Goal: Task Accomplishment & Management: Manage account settings

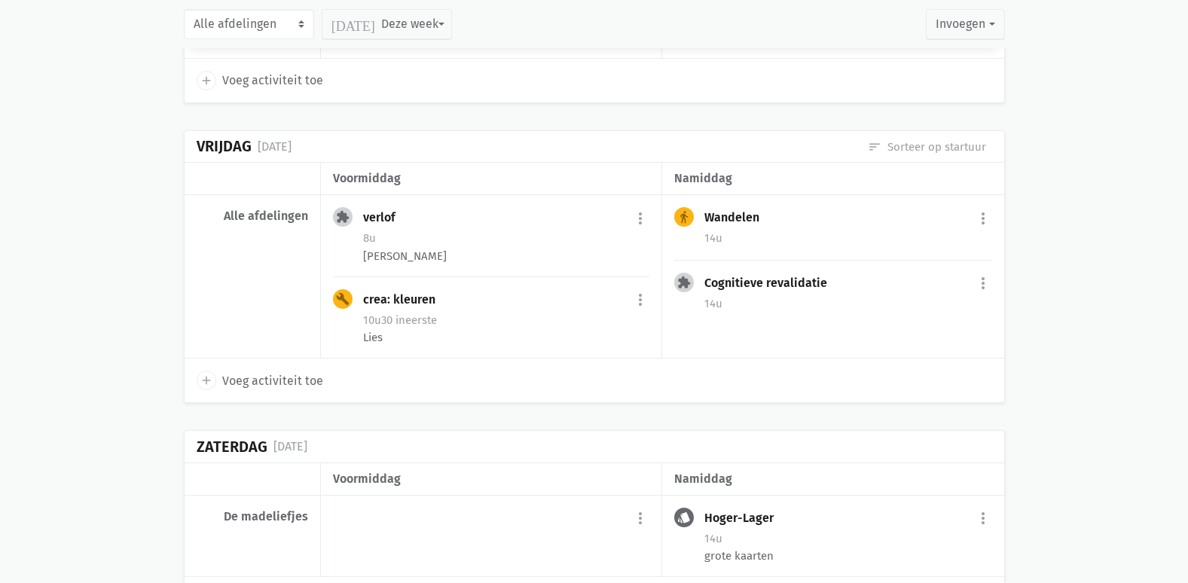
scroll to position [3455, 0]
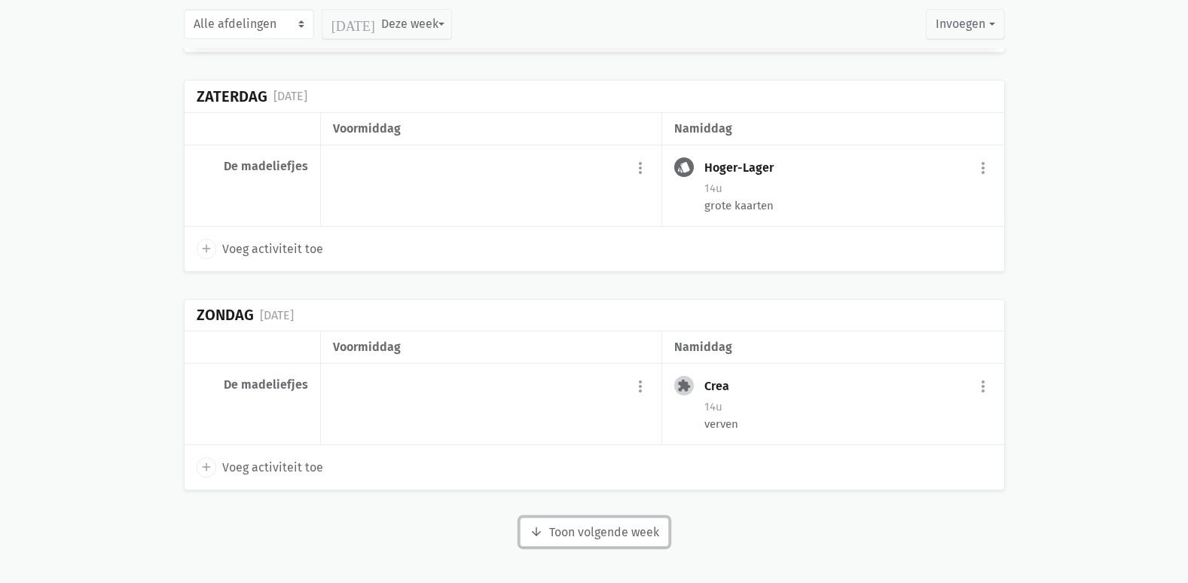
click at [629, 535] on button "arrow_downward Week wordt geladen Toon volgende week" at bounding box center [594, 532] width 149 height 30
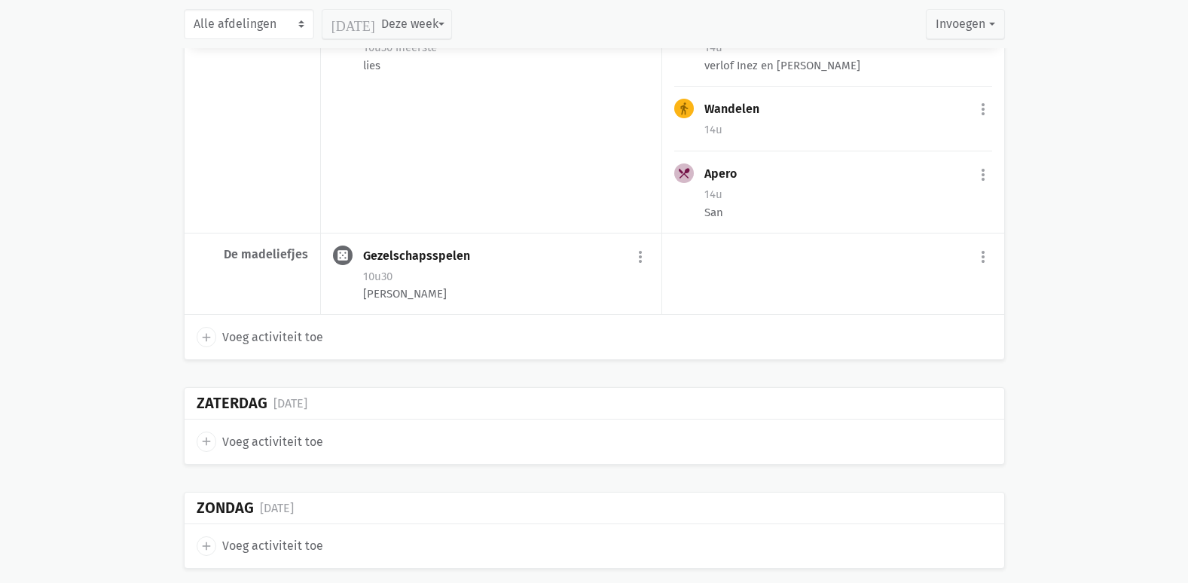
scroll to position [5659, 0]
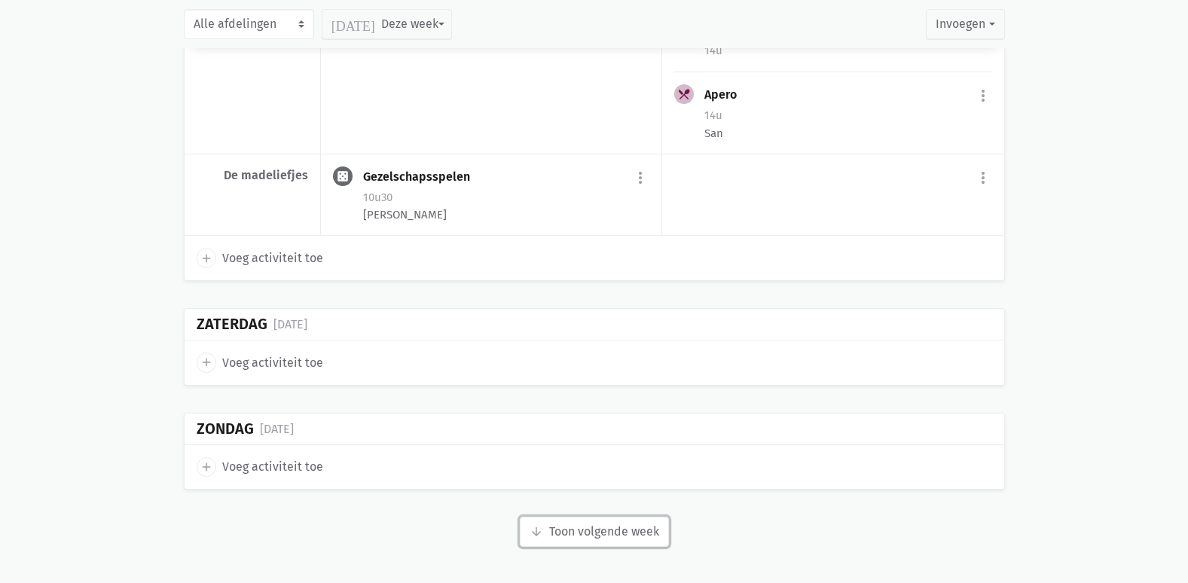
click at [565, 522] on button "arrow_downward Week wordt geladen Toon volgende week" at bounding box center [594, 532] width 149 height 30
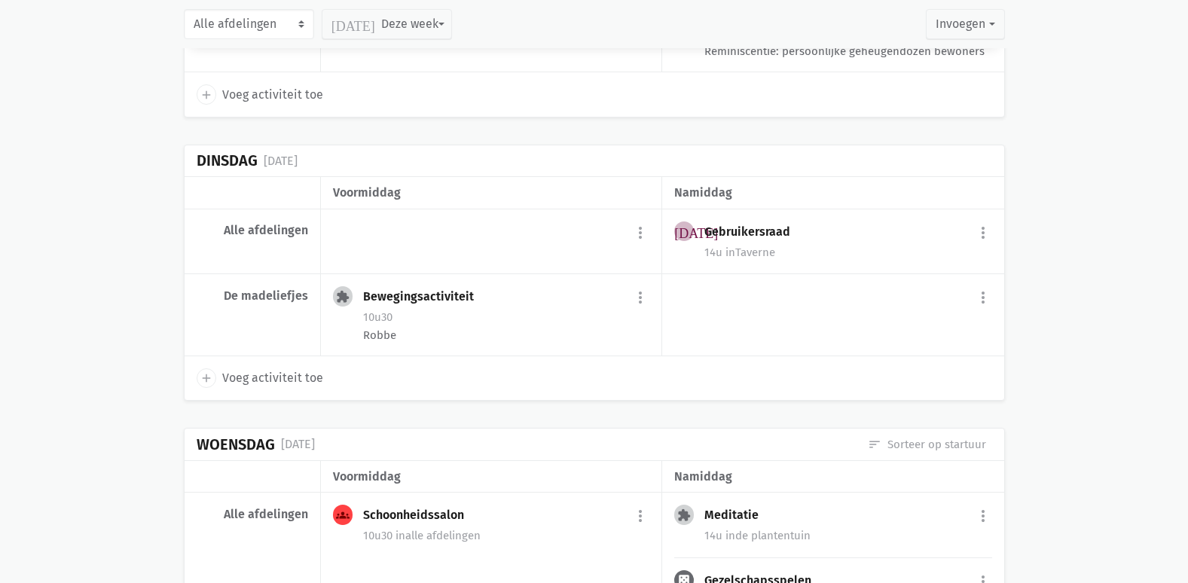
scroll to position [6563, 0]
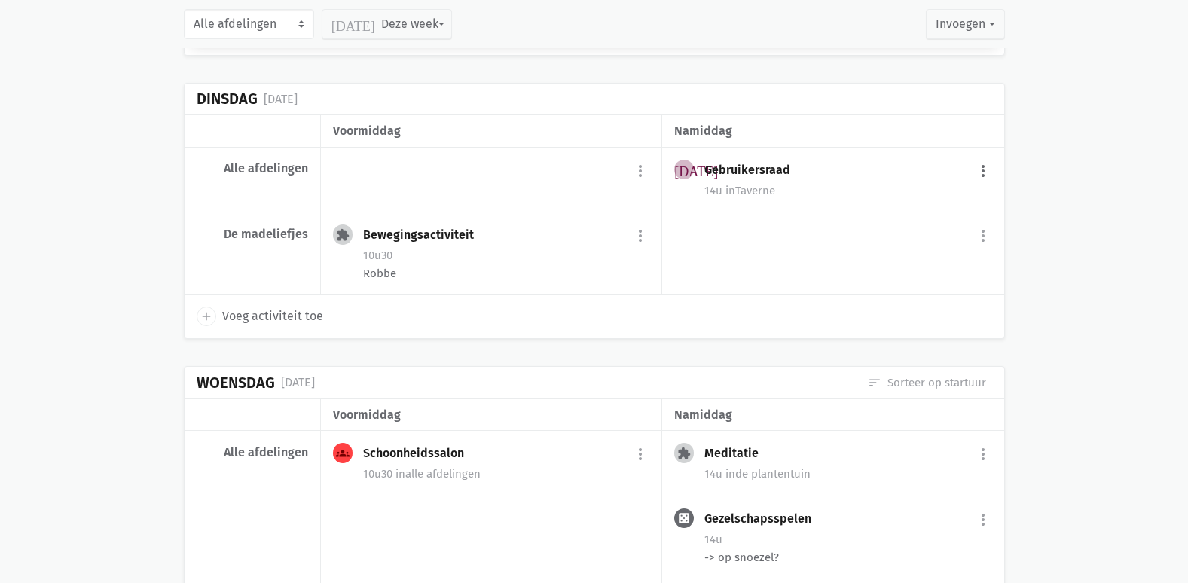
click at [981, 182] on button "more_vert" at bounding box center [983, 171] width 18 height 29
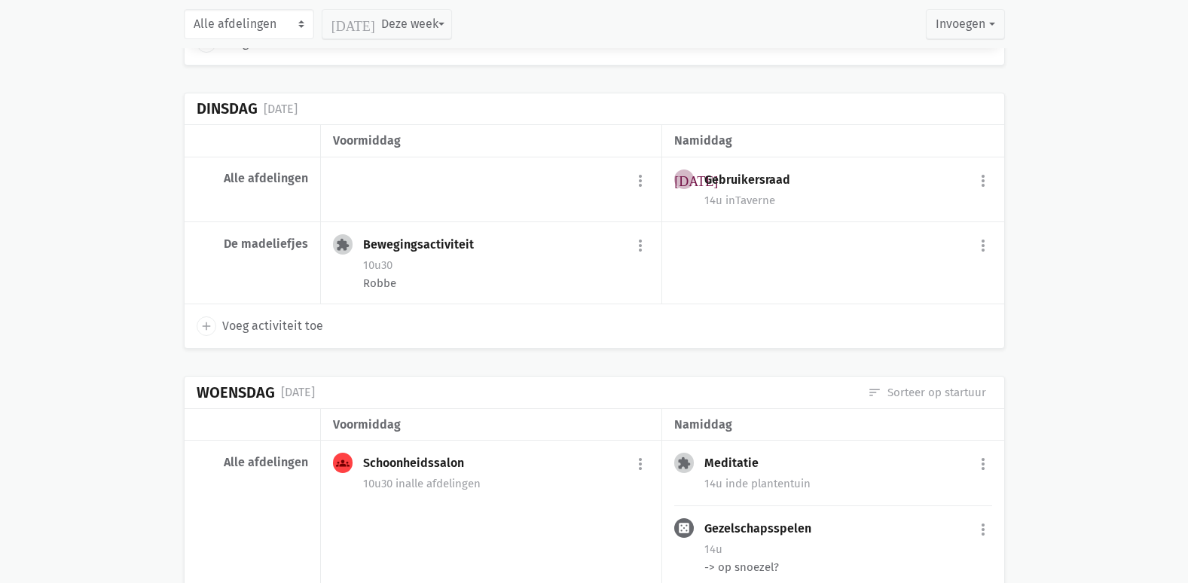
scroll to position [6412, 0]
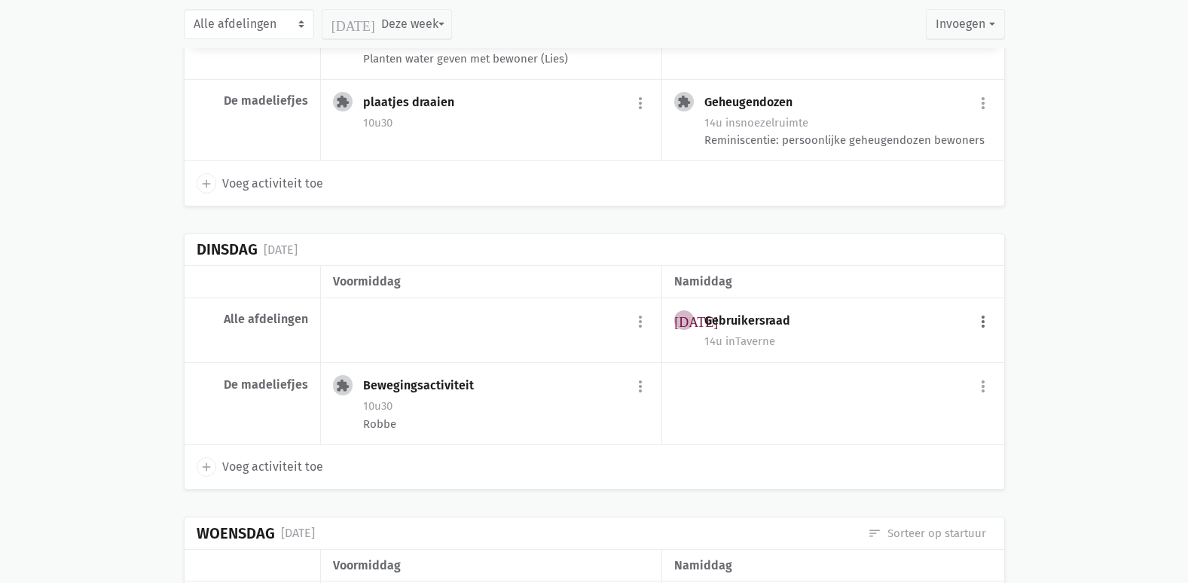
click at [983, 334] on button "more_vert" at bounding box center [983, 321] width 18 height 29
click at [938, 367] on link "edit Bewerk" at bounding box center [933, 354] width 154 height 26
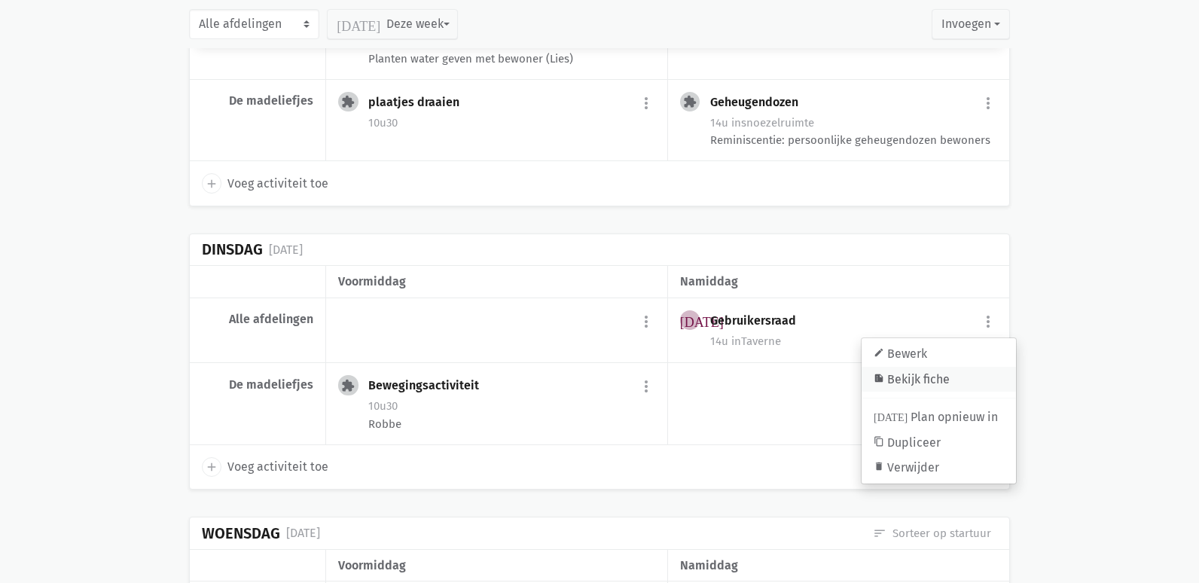
select select "14:00"
select select "15:00"
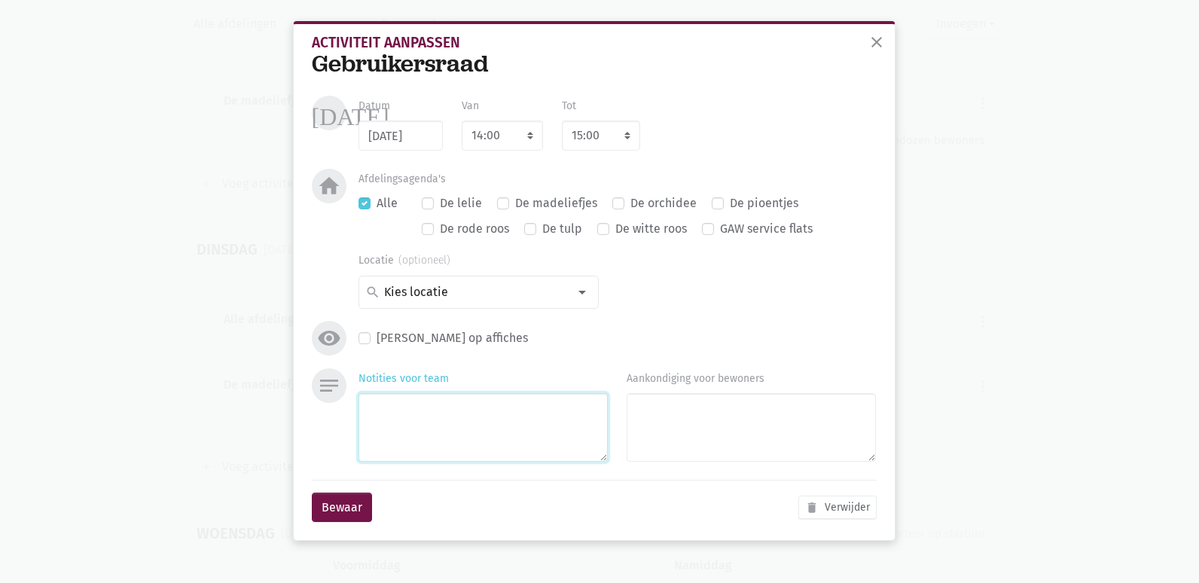
click at [435, 433] on textarea "Notities voor team" at bounding box center [482, 427] width 249 height 69
type textarea "PPT tegen [DATE] doormailen [PERSON_NAME]"
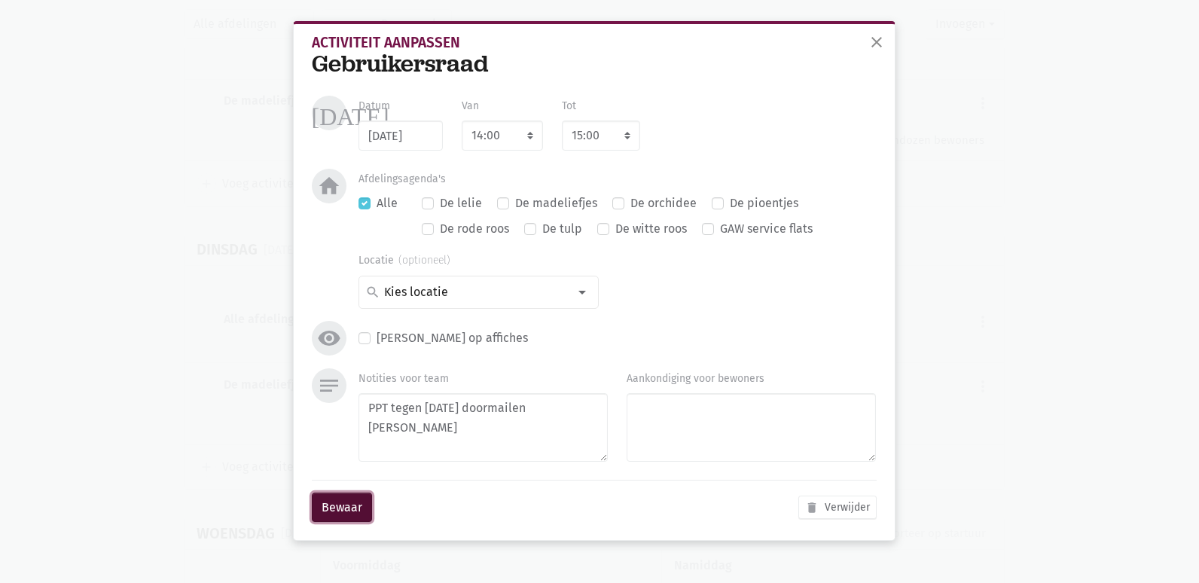
click at [346, 520] on button "Bewaar" at bounding box center [342, 508] width 60 height 30
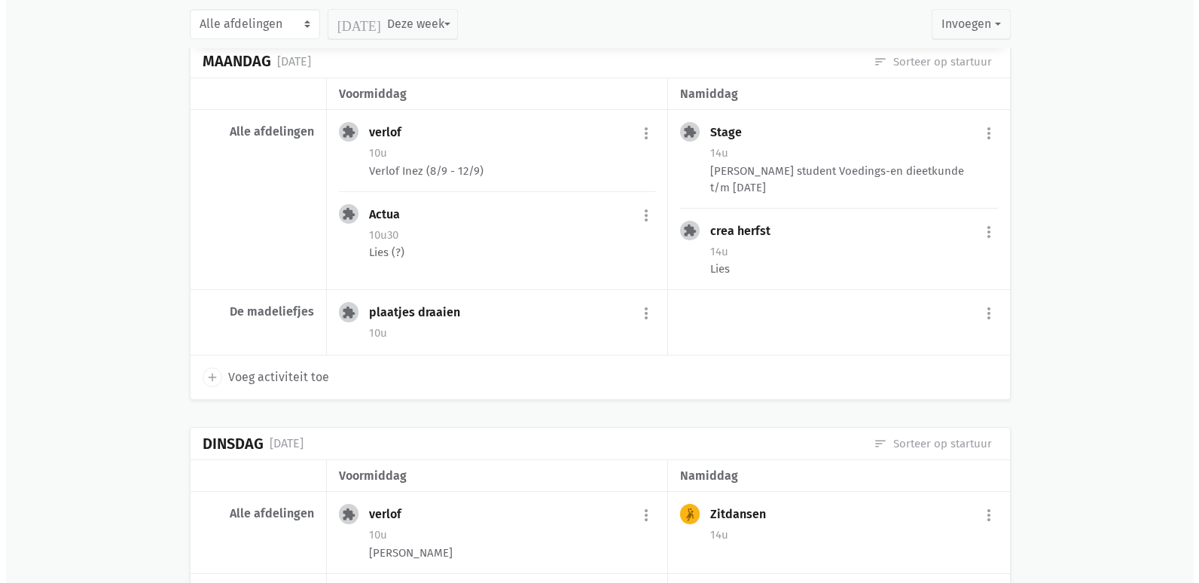
scroll to position [3927, 0]
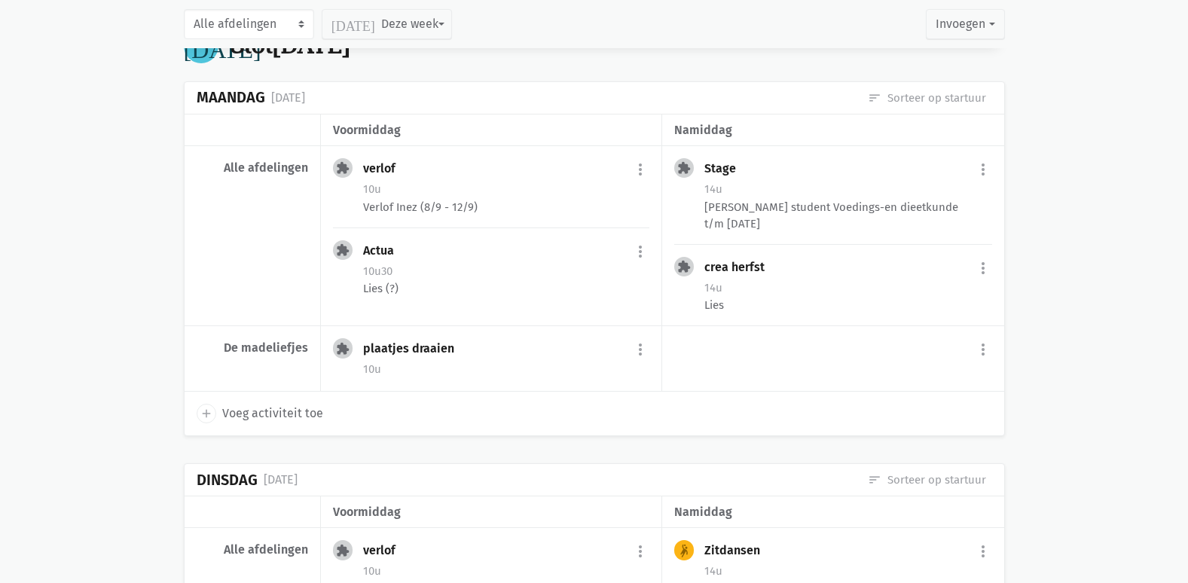
click at [269, 423] on span "Voeg activiteit toe" at bounding box center [272, 414] width 101 height 20
select select "14:00"
select select "15:00"
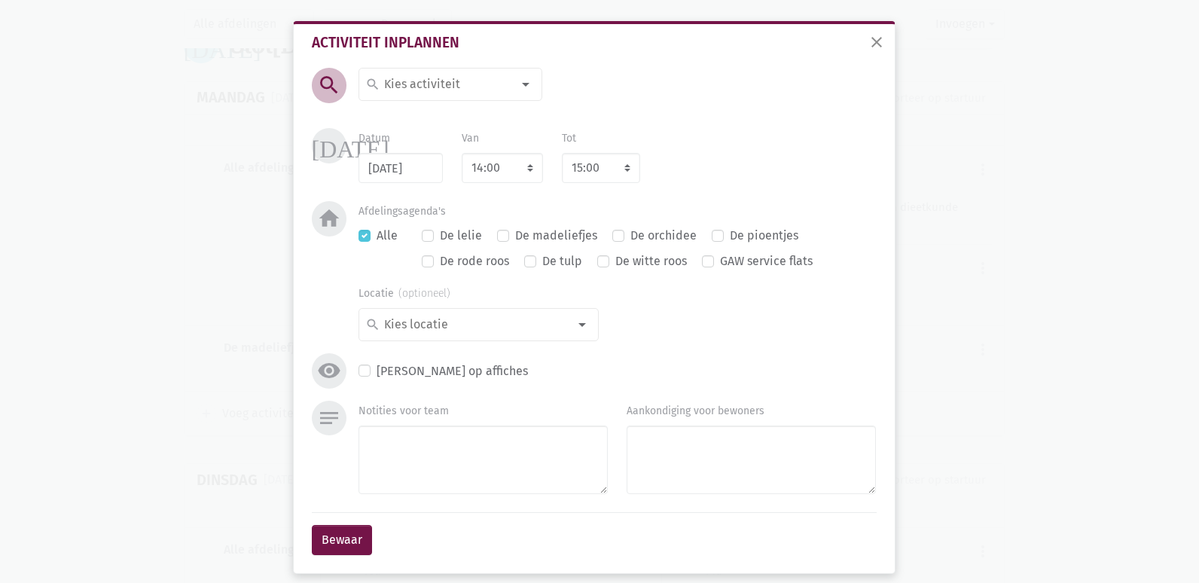
click at [471, 90] on input at bounding box center [447, 85] width 130 height 20
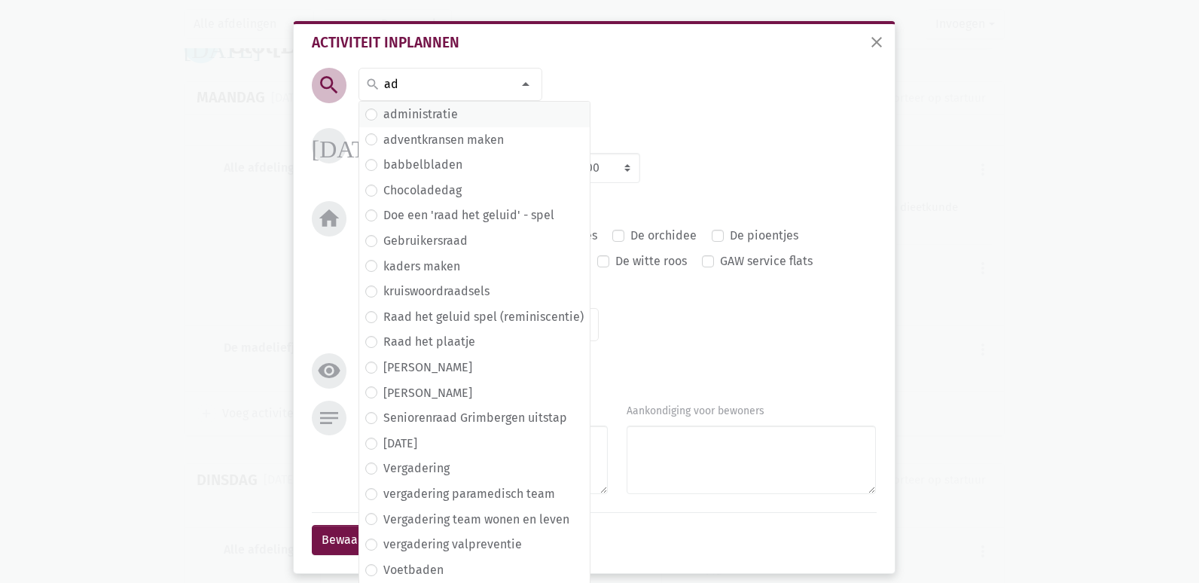
type input "ad"
click at [425, 105] on label "administratie" at bounding box center [420, 115] width 75 height 20
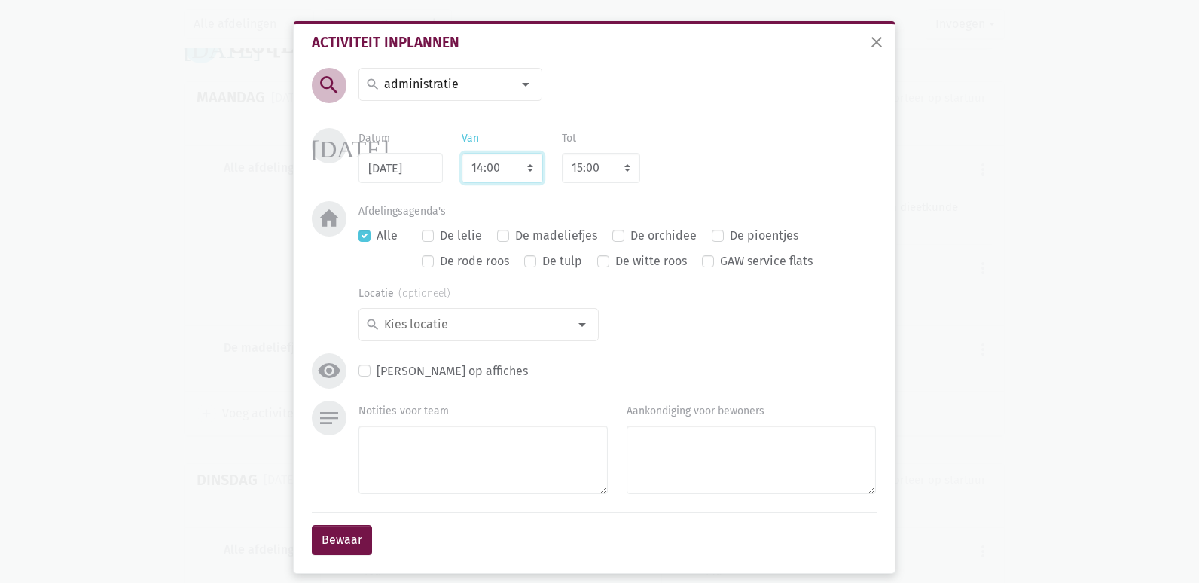
click at [504, 166] on select "7:00 7:15 7:30 7:45 8:00 8:15 8:30 8:45 9:00 9:15 9:30 9:45 10:00 10:15 10:30 1…" at bounding box center [502, 168] width 81 height 30
select select "9:00"
click at [462, 153] on select "7:00 7:15 7:30 7:45 8:00 8:15 8:30 8:45 9:00 9:15 9:30 9:45 10:00 10:15 10:30 1…" at bounding box center [502, 168] width 81 height 30
select select "10:00"
click at [422, 432] on textarea "Notities voor team" at bounding box center [482, 460] width 249 height 69
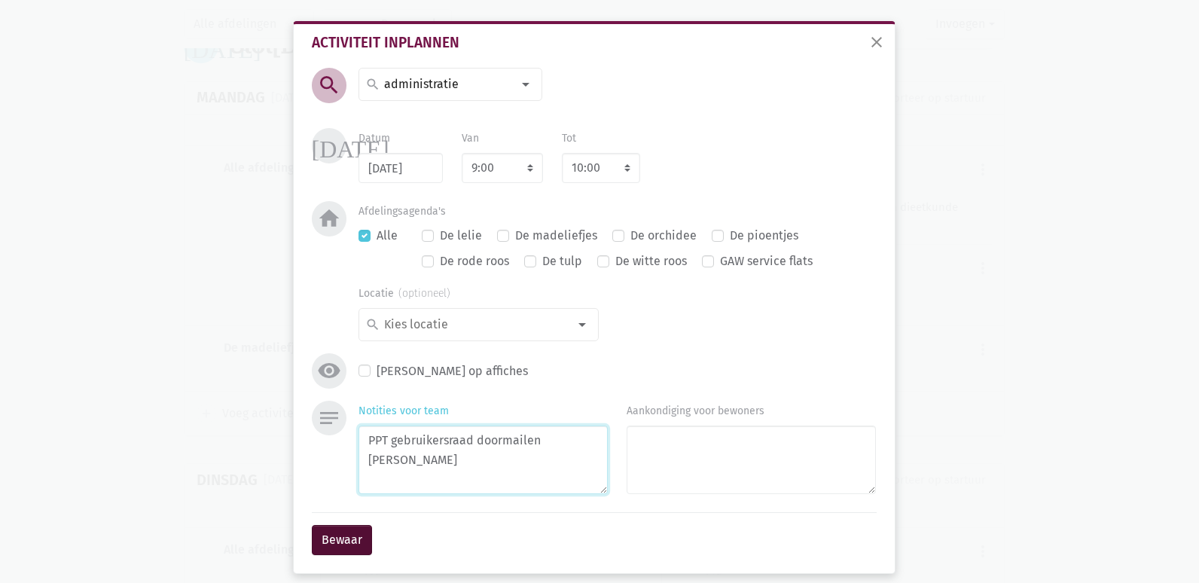
type textarea "PPT gebruikersraad doormailen [PERSON_NAME]"
click at [345, 538] on button "Bewaar" at bounding box center [342, 540] width 60 height 30
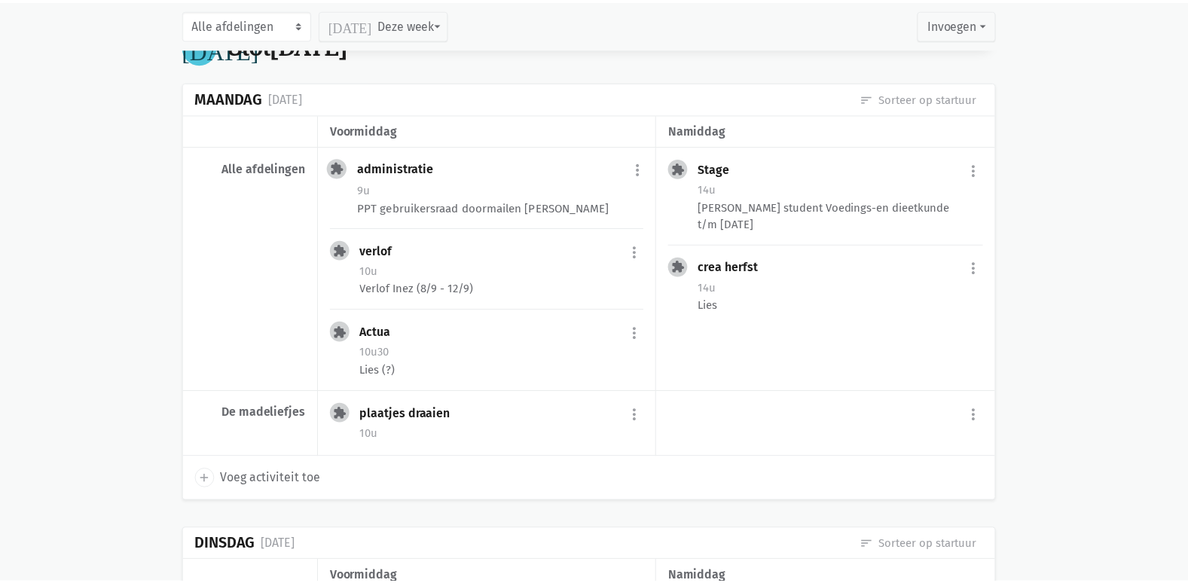
scroll to position [3907, 0]
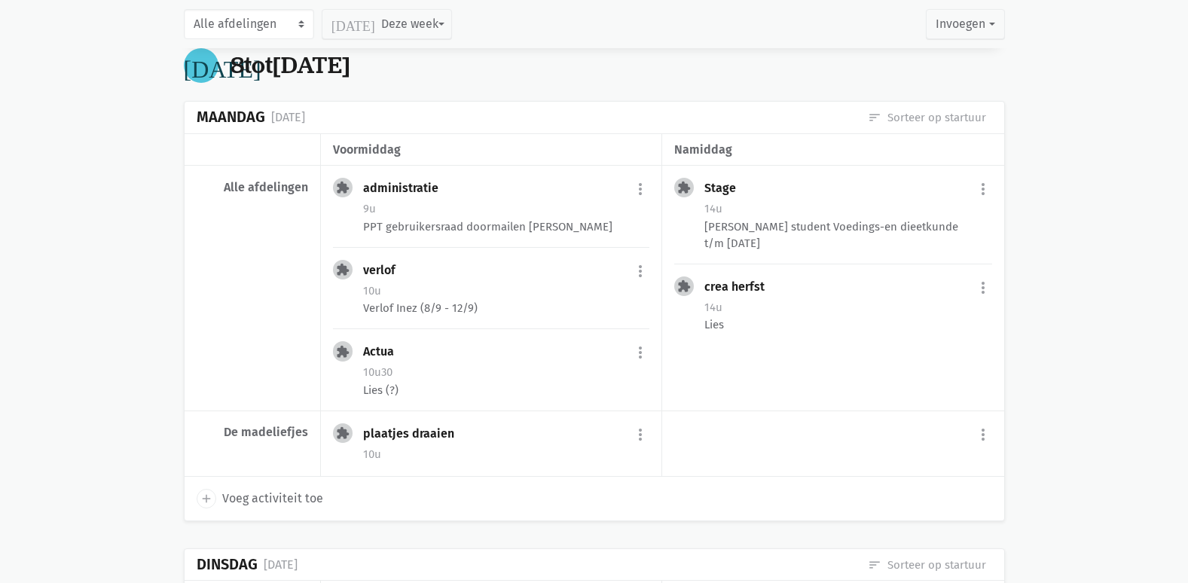
click at [88, 359] on main "Onze fiches Gedeelde fiches Themakalender Evaluatie Planning Weekoverzicht prin…" at bounding box center [594, 446] width 1188 height 8574
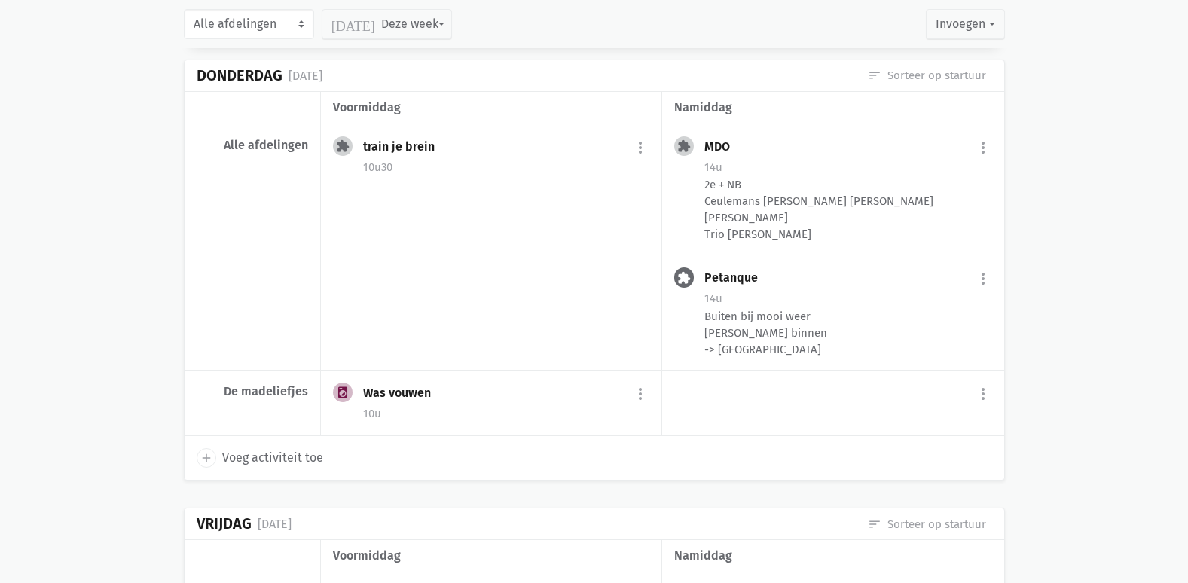
scroll to position [2711, 0]
click at [810, 191] on div "2e + NB Ceulemans [PERSON_NAME] [PERSON_NAME] [PERSON_NAME] Trio [PERSON_NAME]" at bounding box center [847, 208] width 287 height 66
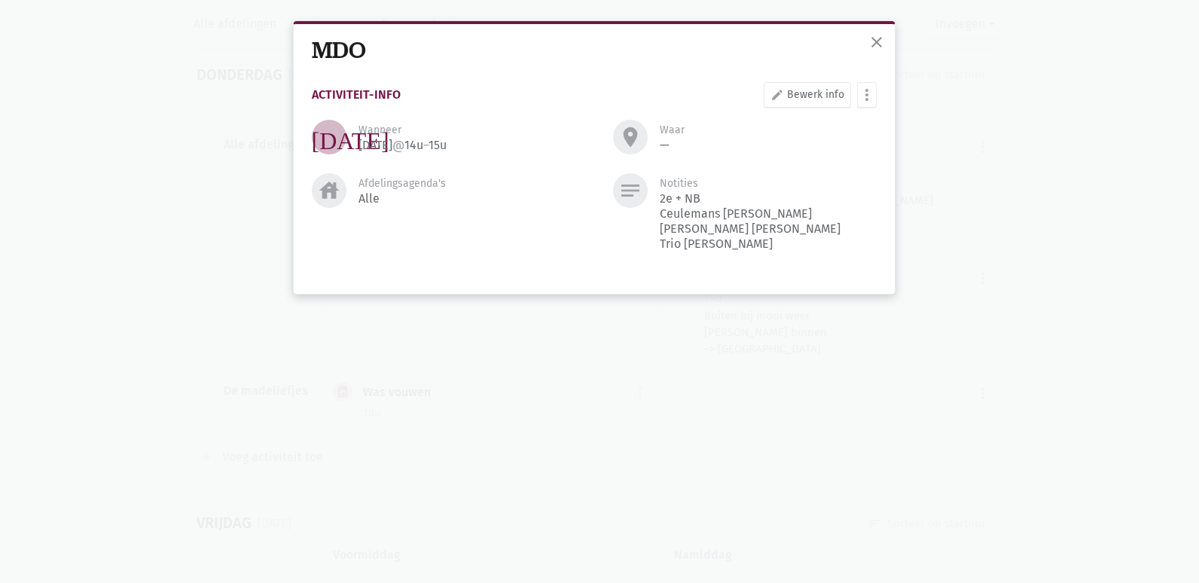
click at [1020, 306] on div "close MDO Activiteit-info edit Bewerk info more_vert [PERSON_NAME] fiche [DATE]…" at bounding box center [599, 291] width 1199 height 583
click at [870, 54] on button "close" at bounding box center [877, 43] width 30 height 33
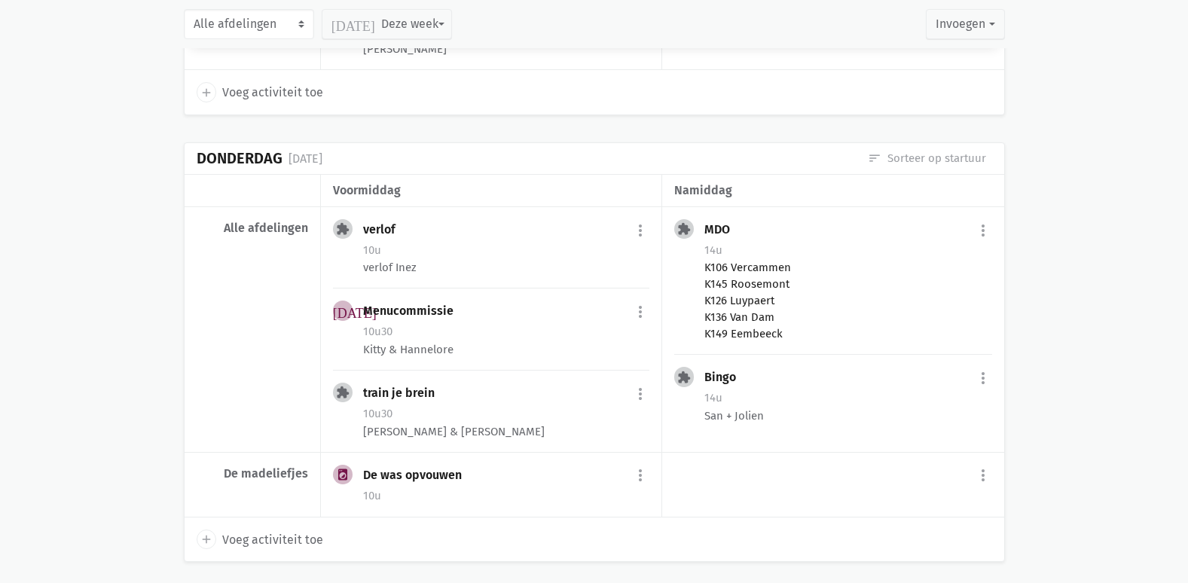
scroll to position [4971, 0]
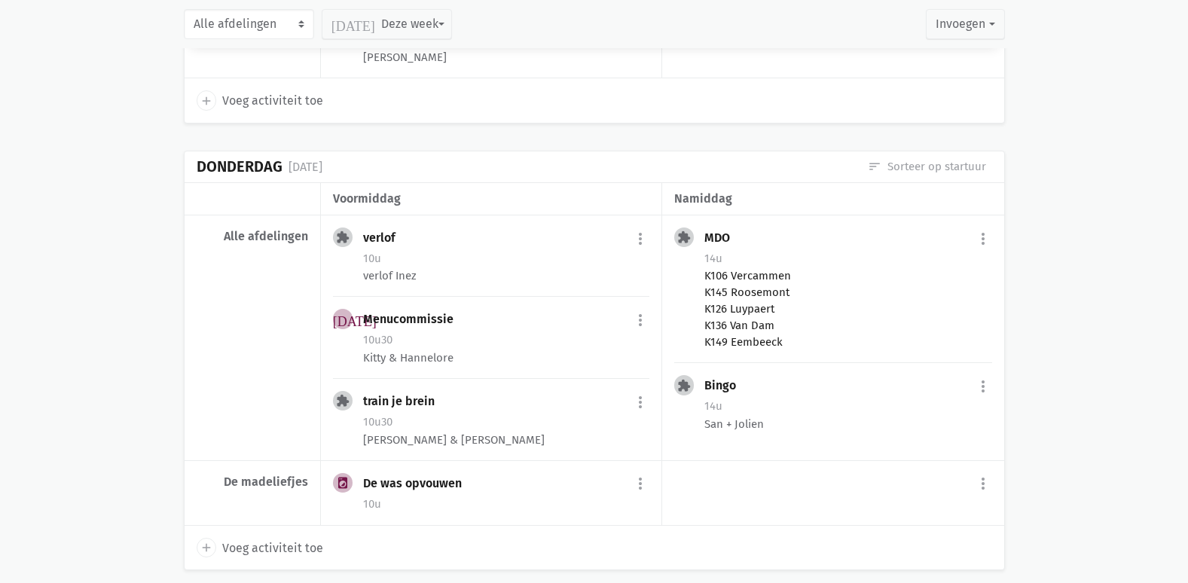
click at [768, 313] on div "K106 Vercammen K145 Roosemont K126 Luypaert K136 Van Dam K149 Eembeeck" at bounding box center [847, 308] width 287 height 83
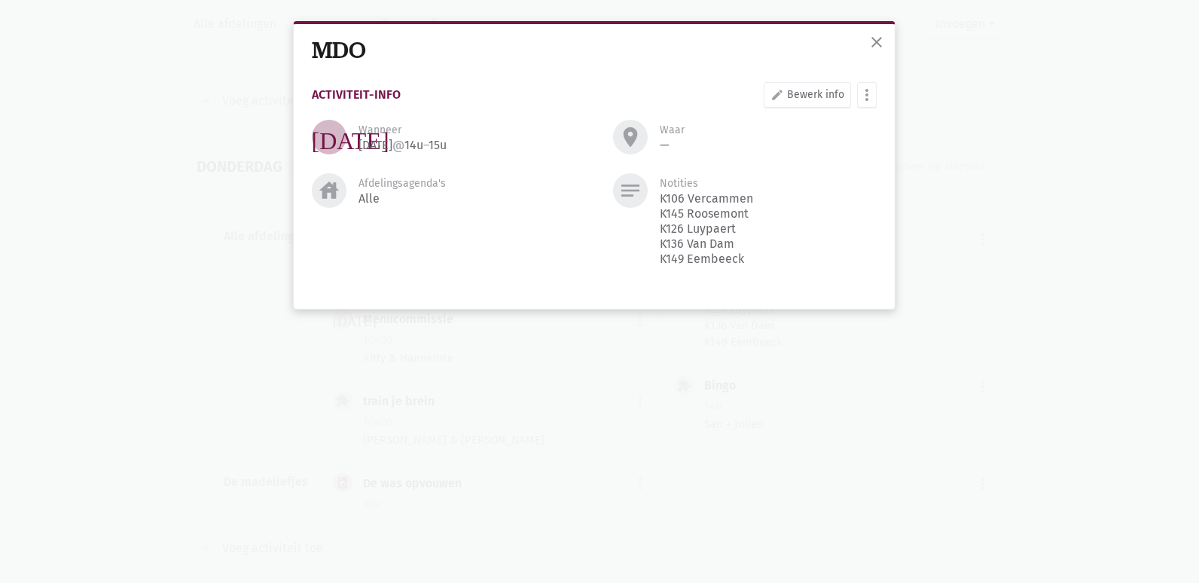
click at [886, 8] on div "close MDO Activiteit-info edit Bewerk info more_vert [PERSON_NAME] fiche [DATE]…" at bounding box center [599, 291] width 1199 height 583
click at [865, 41] on div "close" at bounding box center [882, 41] width 37 height 40
click at [889, 45] on button "close" at bounding box center [877, 43] width 30 height 33
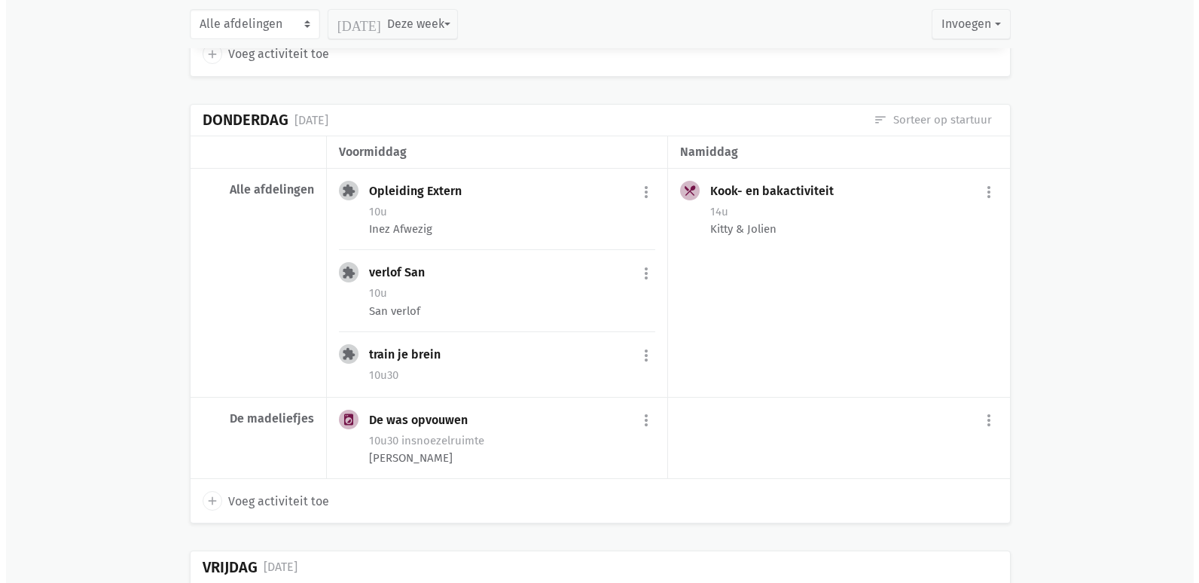
scroll to position [7381, 0]
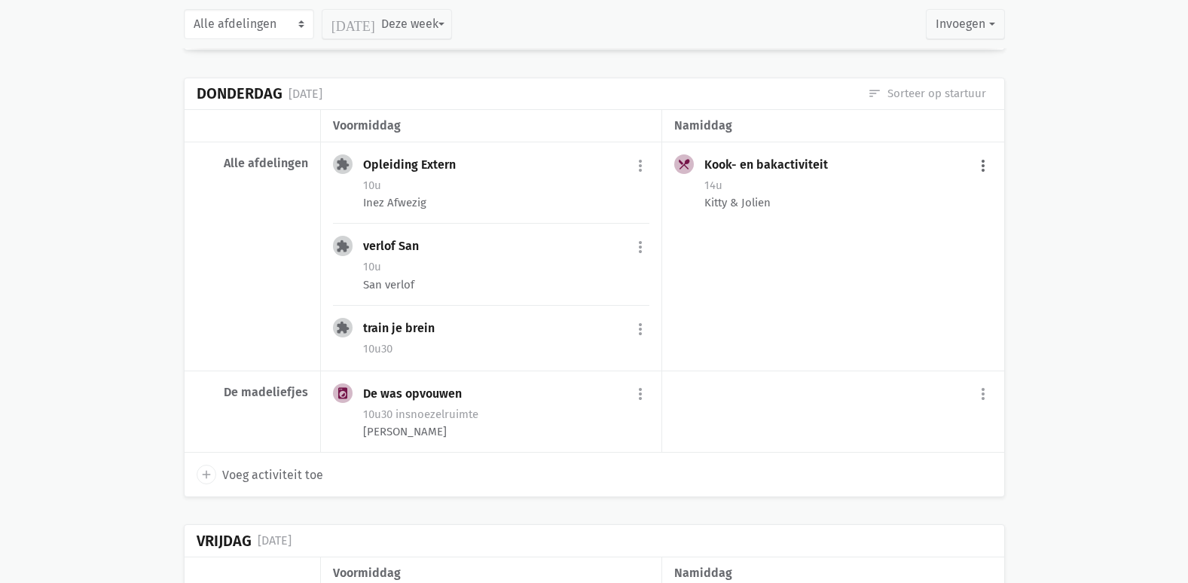
click at [981, 180] on button "more_vert" at bounding box center [983, 165] width 18 height 29
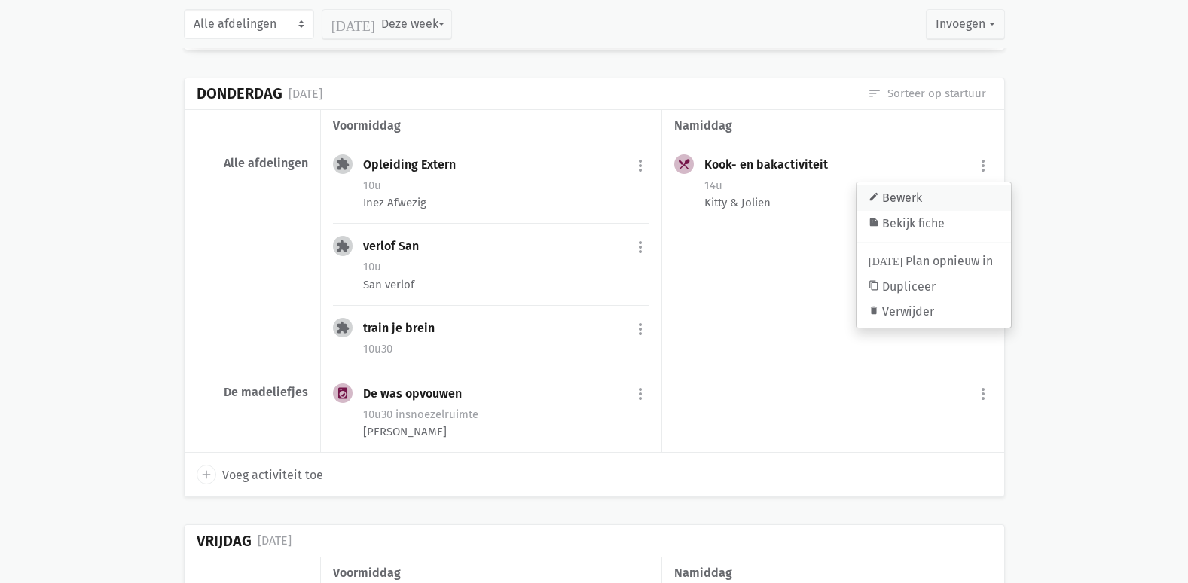
click at [921, 211] on link "edit Bewerk" at bounding box center [933, 198] width 154 height 26
select select "14:00"
select select "15:00"
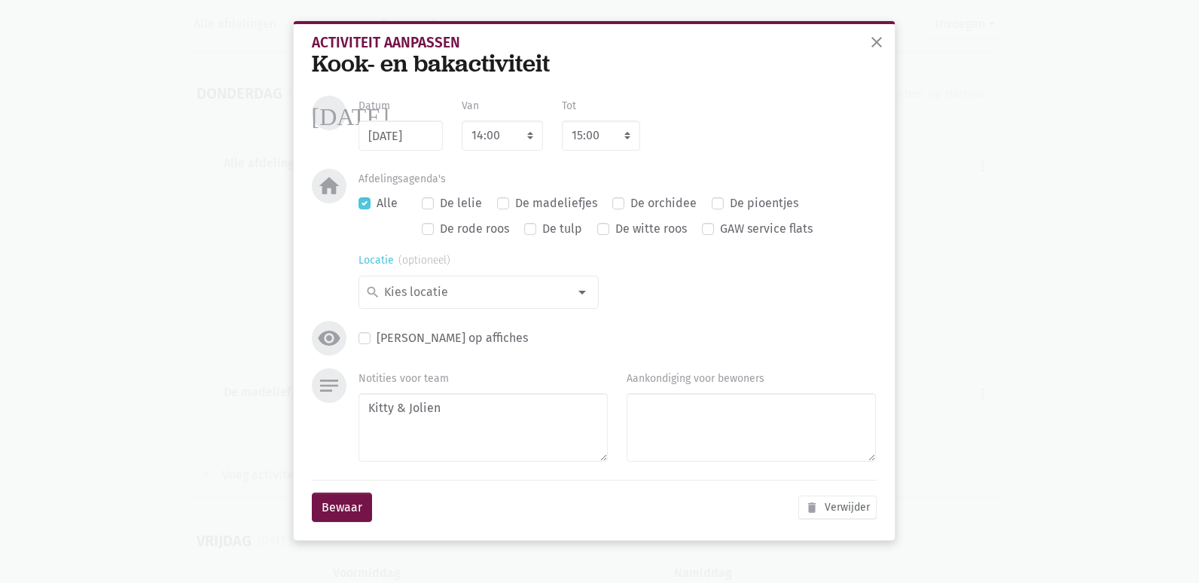
click at [575, 297] on div at bounding box center [582, 292] width 30 height 30
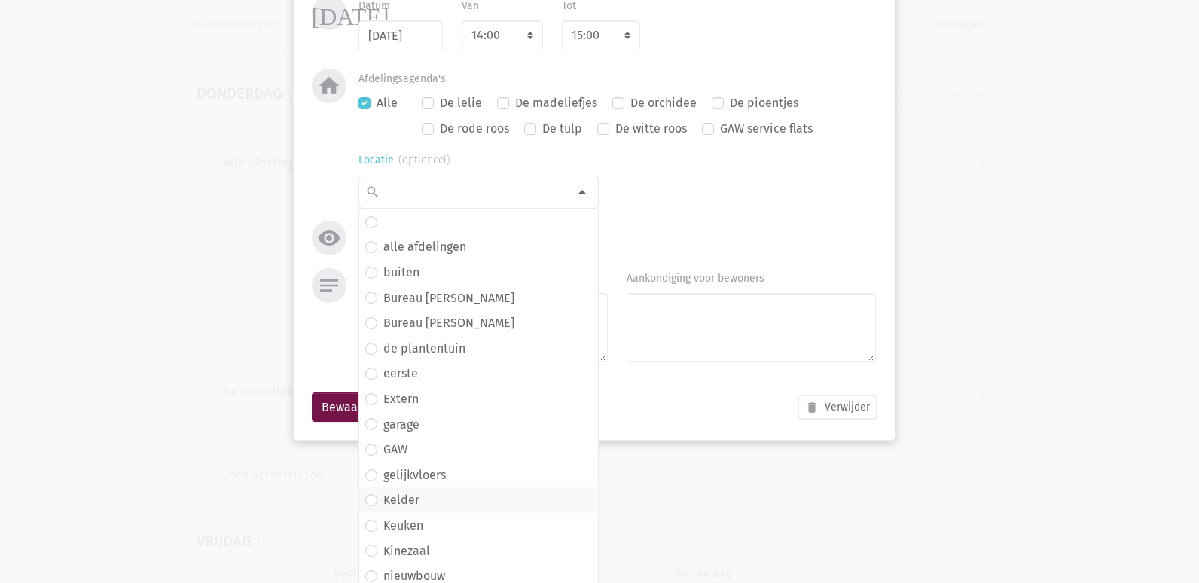
scroll to position [83, 0]
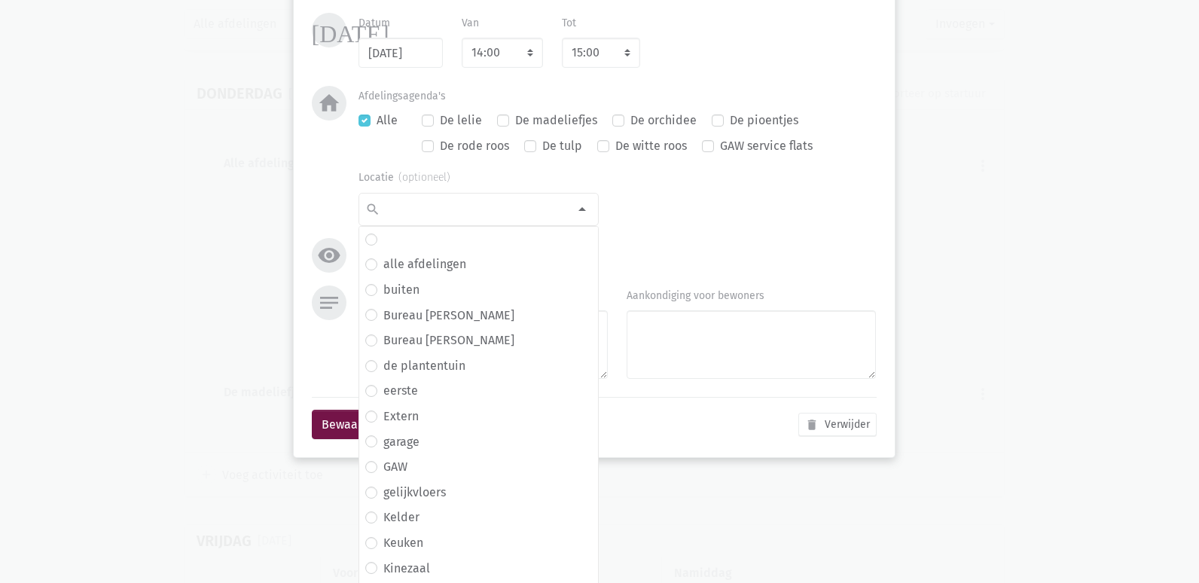
click at [634, 225] on div "Locatie search alle afdelingen buiten Bureau Dante Bureau [PERSON_NAME] de plan…" at bounding box center [617, 196] width 555 height 58
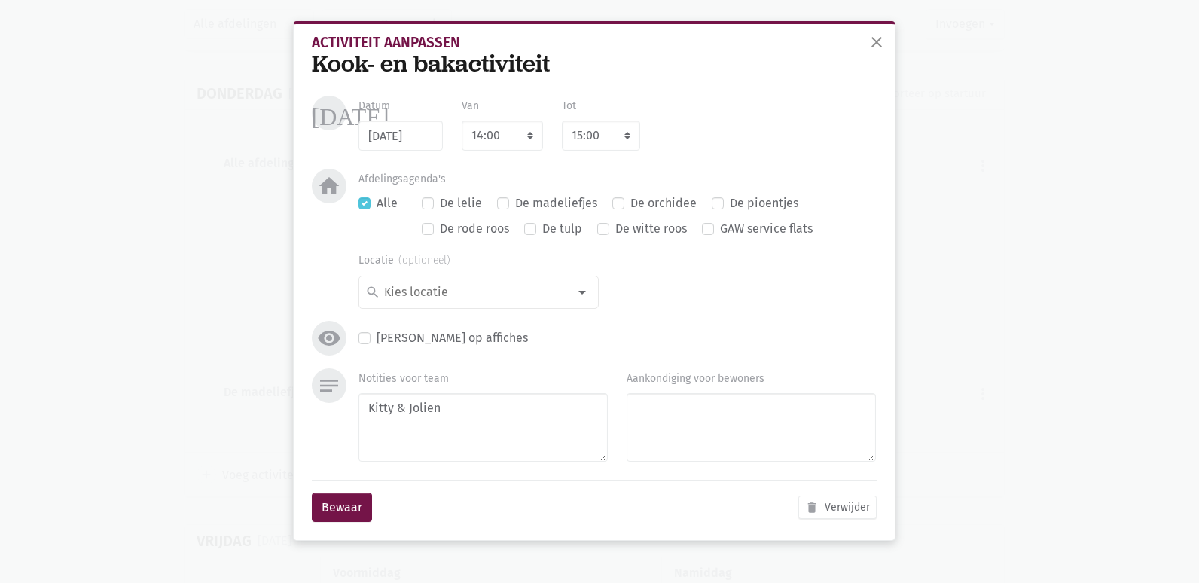
scroll to position [0, 0]
click at [433, 438] on textarea "Kitty & Jolien" at bounding box center [482, 427] width 249 height 69
click at [316, 521] on button "Bewaar" at bounding box center [342, 508] width 60 height 30
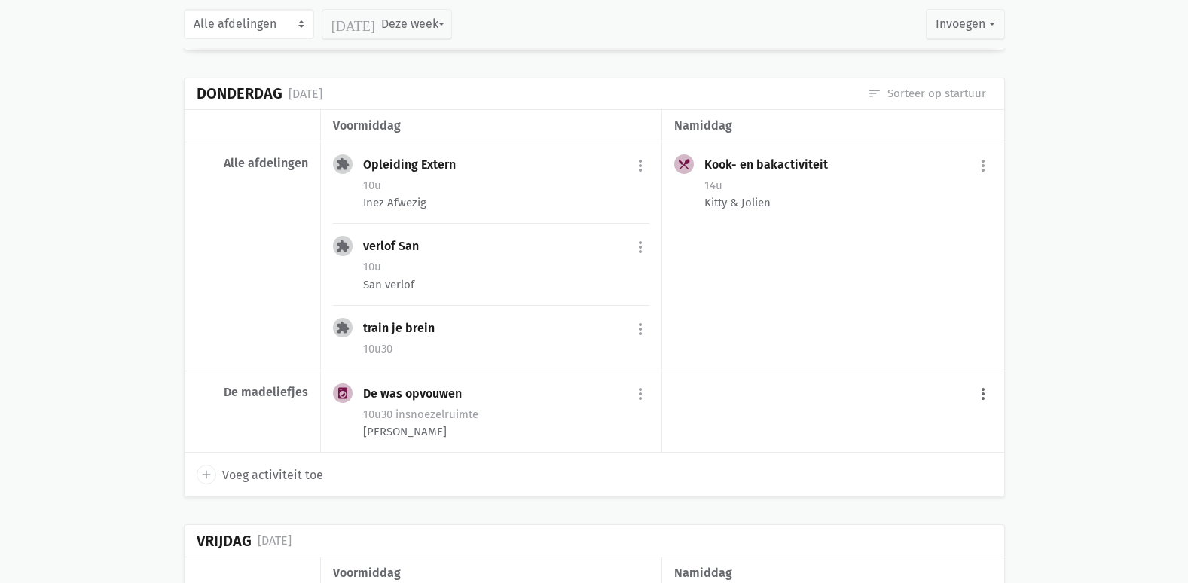
click at [983, 409] on button "more_vert" at bounding box center [983, 394] width 18 height 29
click at [911, 446] on link "add Voeg activiteit toe" at bounding box center [919, 433] width 148 height 26
select select "14:00"
select select "15:00"
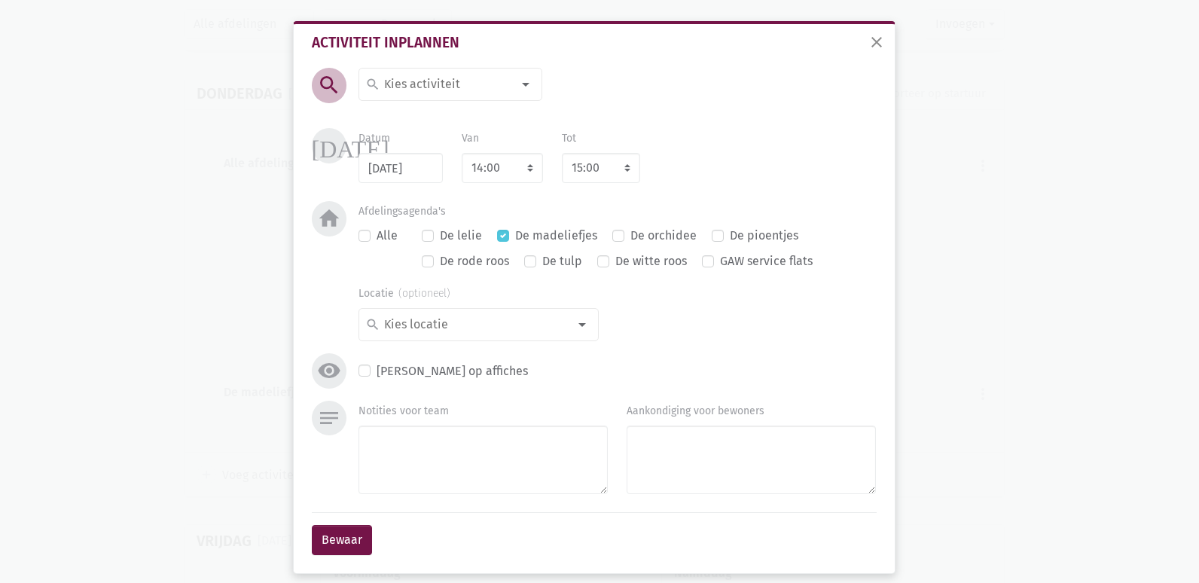
click at [515, 242] on label "De madeliefjes" at bounding box center [556, 236] width 82 height 20
click at [497, 242] on input "De madeliefjes" at bounding box center [503, 234] width 12 height 16
checkbox input "false"
click at [461, 95] on div "search" at bounding box center [450, 84] width 184 height 33
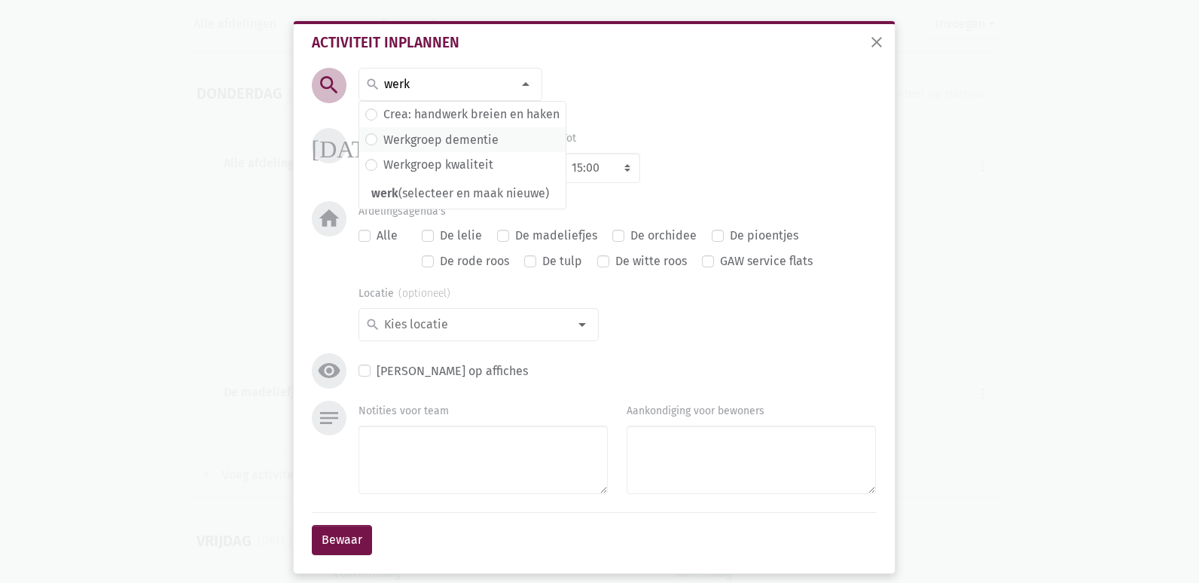
type input "werk"
click at [450, 144] on label "Werkgroep dementie" at bounding box center [440, 140] width 115 height 20
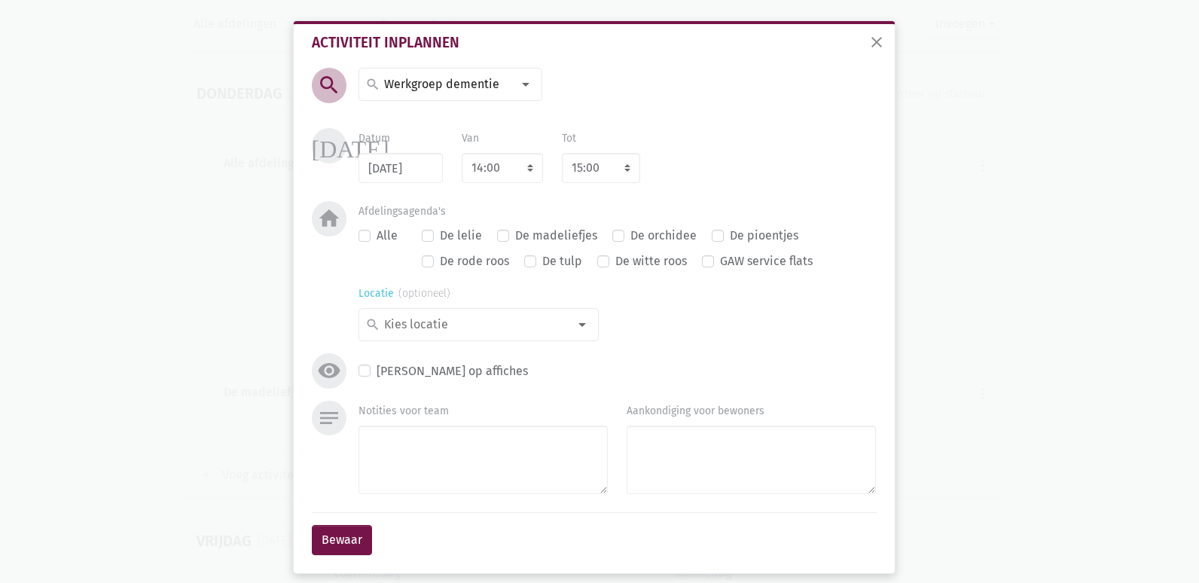
click at [546, 325] on input at bounding box center [475, 325] width 186 height 20
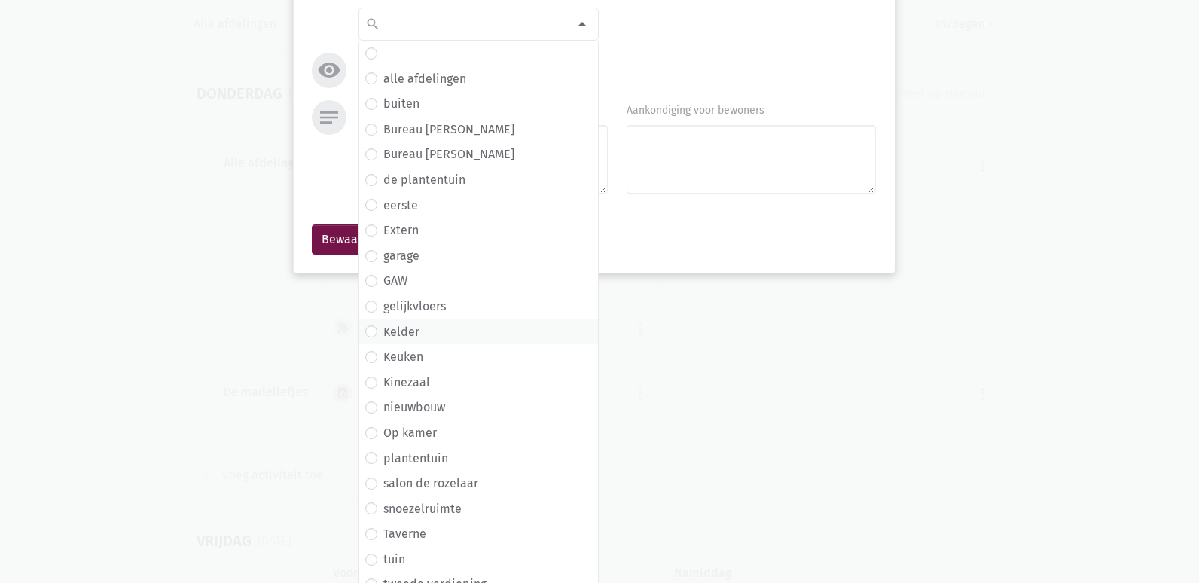
scroll to position [301, 0]
click at [441, 304] on span "gelijkvloers" at bounding box center [478, 306] width 227 height 20
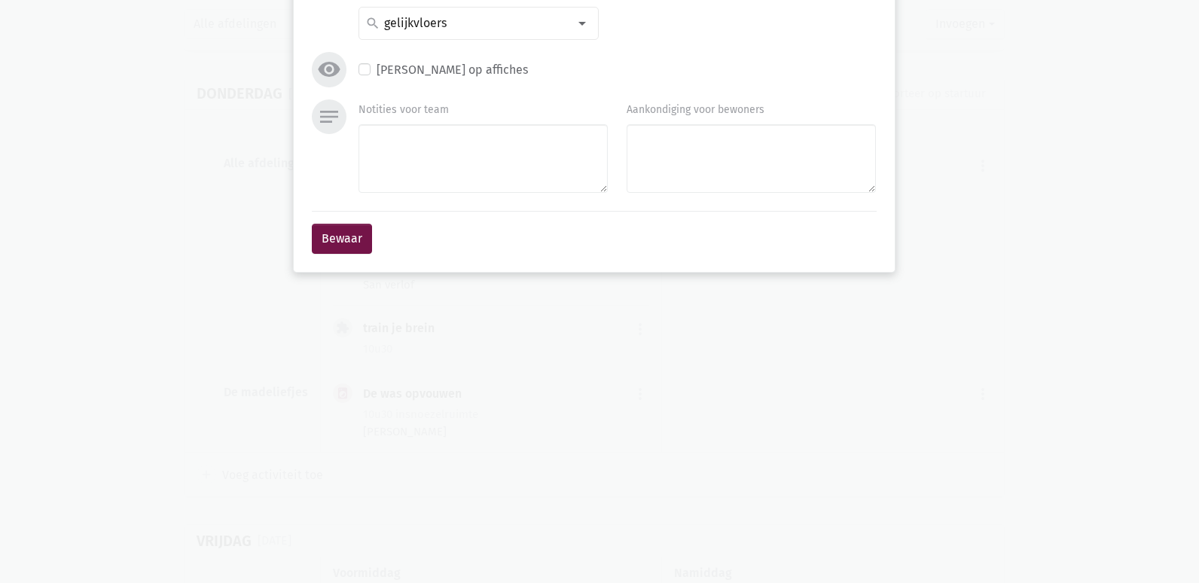
scroll to position [12, 0]
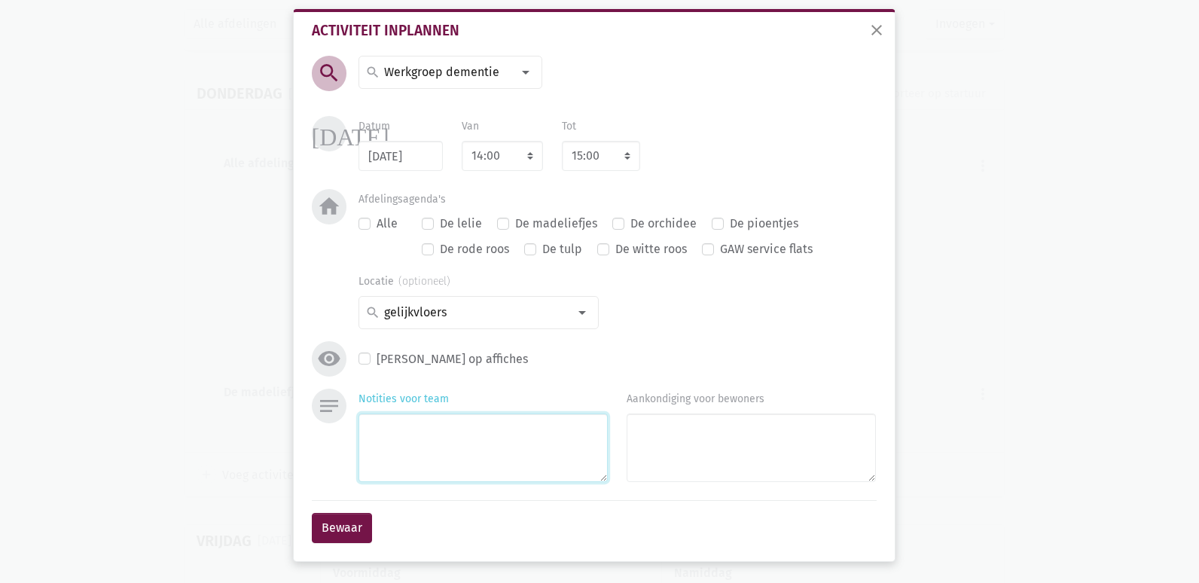
click at [434, 438] on textarea "Notities voor team" at bounding box center [482, 447] width 249 height 69
click at [341, 529] on button "Bewaar" at bounding box center [342, 528] width 60 height 30
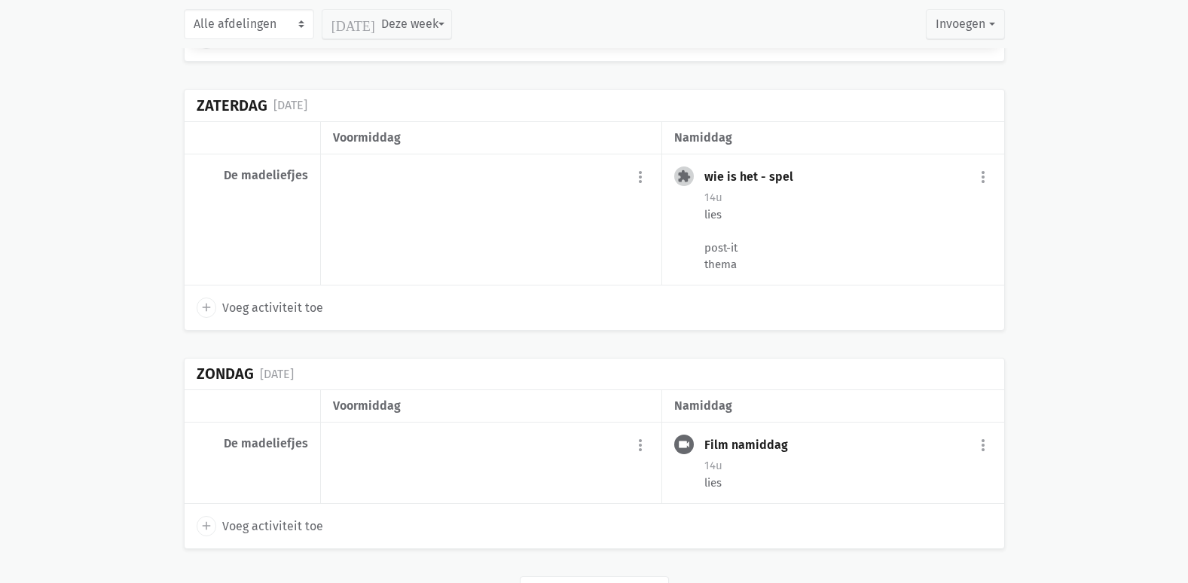
scroll to position [8035, 0]
